Goal: Task Accomplishment & Management: Manage account settings

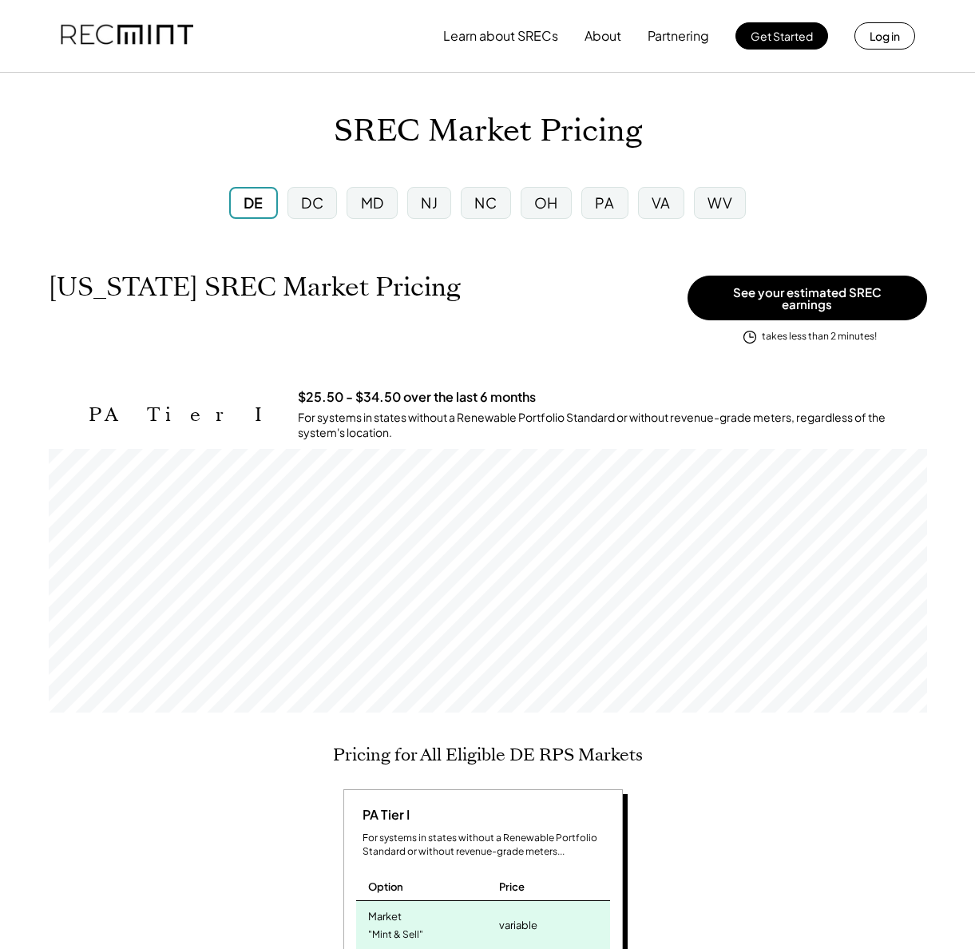
scroll to position [263, 878]
click at [593, 305] on div "[US_STATE] SREC Market Pricing View other state pricing" at bounding box center [364, 303] width 631 height 64
click at [882, 39] on button "Log in" at bounding box center [884, 35] width 61 height 27
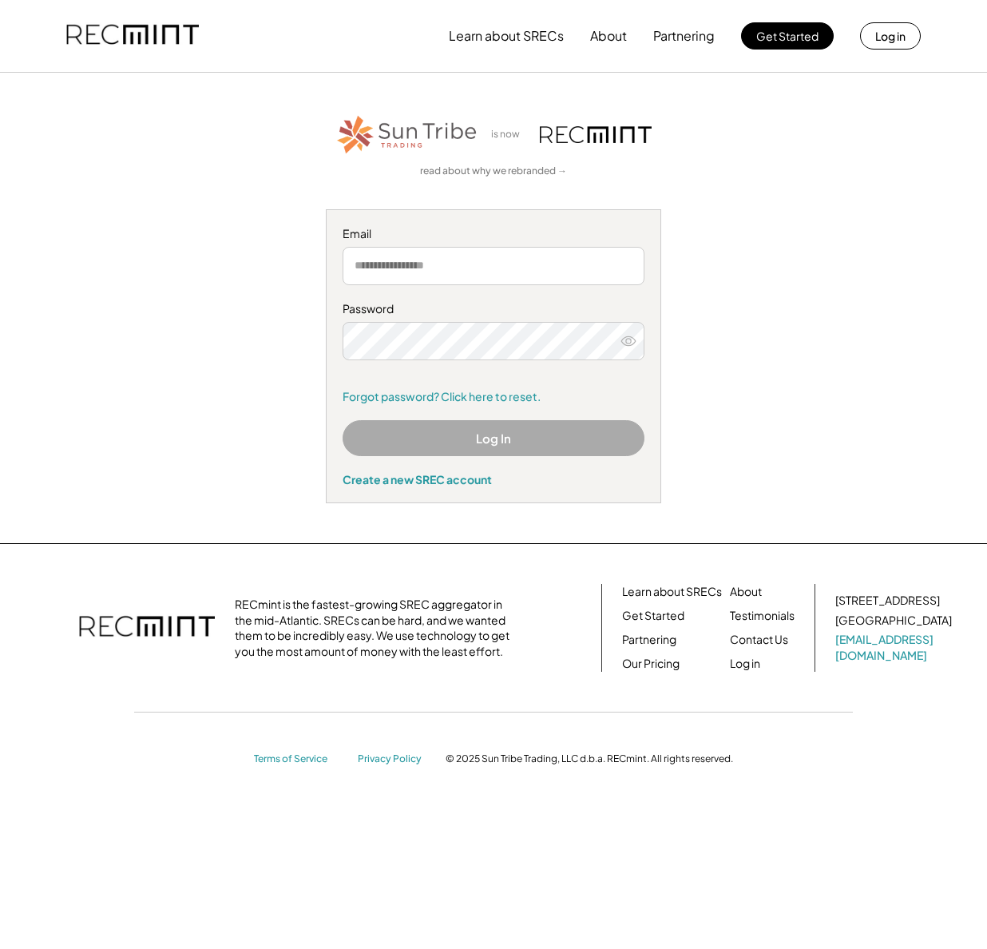
click at [785, 426] on div "is now read about why we rebranded → Email Password Remember me Forgot password…" at bounding box center [493, 308] width 949 height 390
click at [522, 400] on link "Forgot password? Click here to reset." at bounding box center [494, 397] width 302 height 16
